Goal: Information Seeking & Learning: Learn about a topic

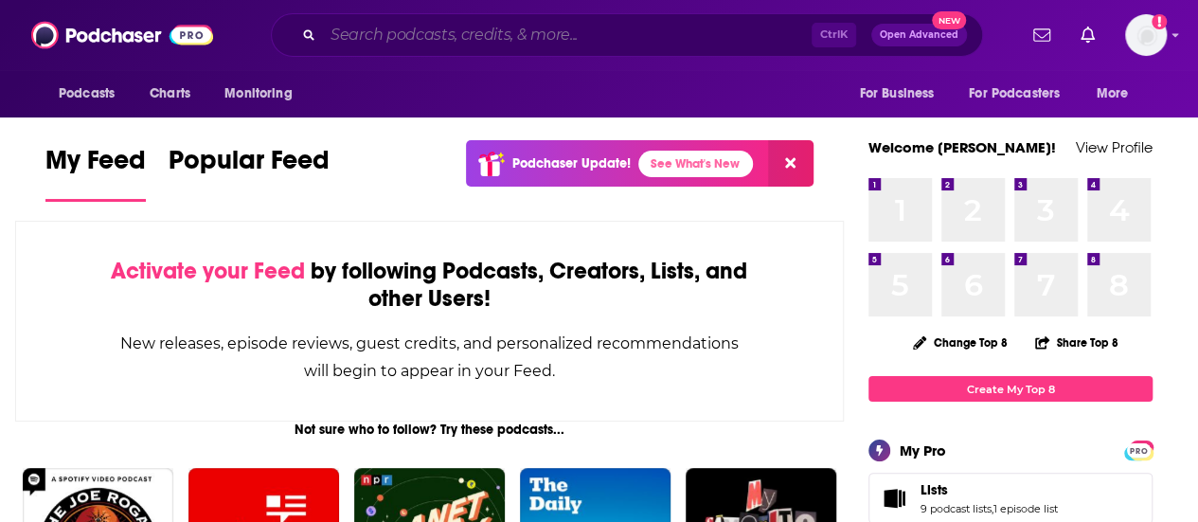
click at [423, 31] on input "Search podcasts, credits, & more..." at bounding box center [567, 35] width 489 height 30
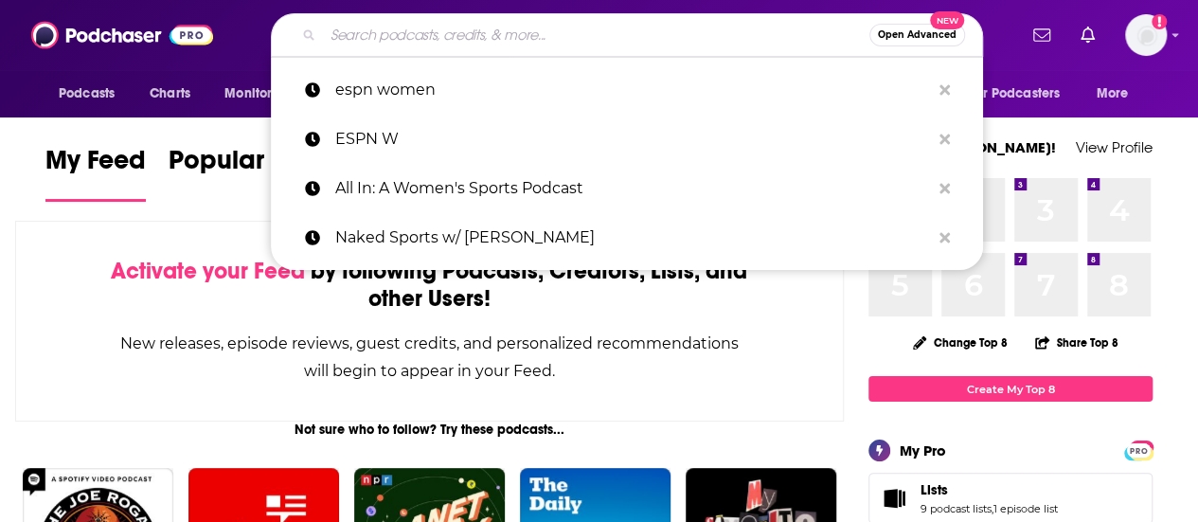
paste input "[PERSON_NAME]"
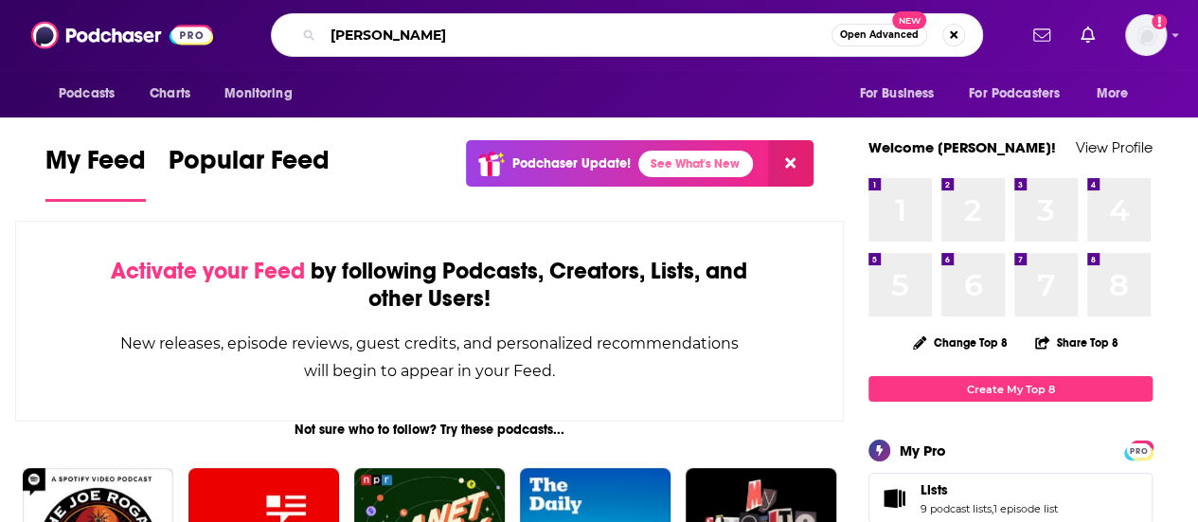
type input "[PERSON_NAME]"
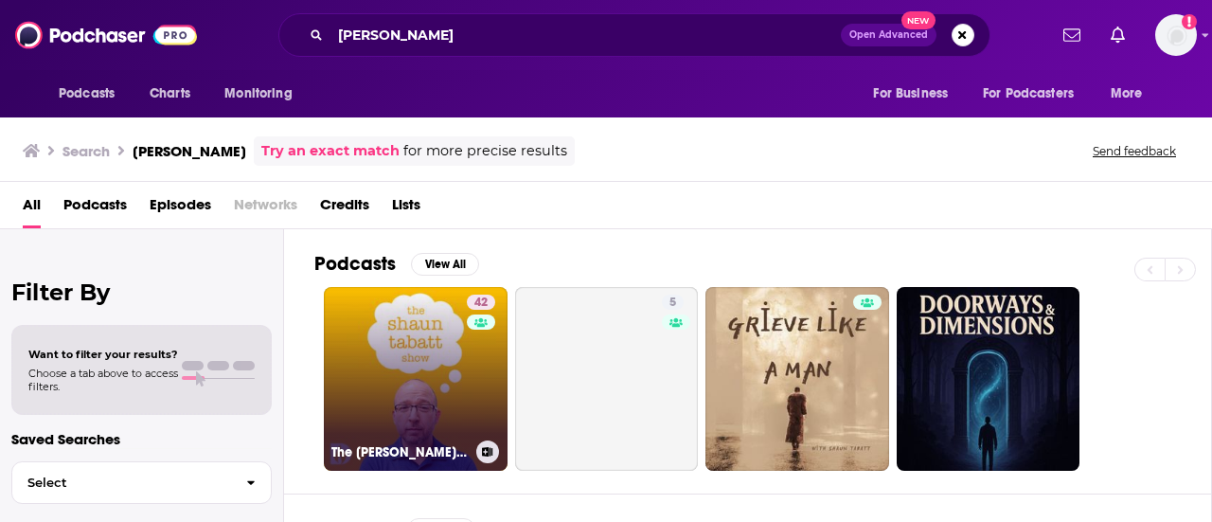
click at [409, 400] on link "42 The [PERSON_NAME] Show" at bounding box center [416, 379] width 184 height 184
